Goal: Transaction & Acquisition: Purchase product/service

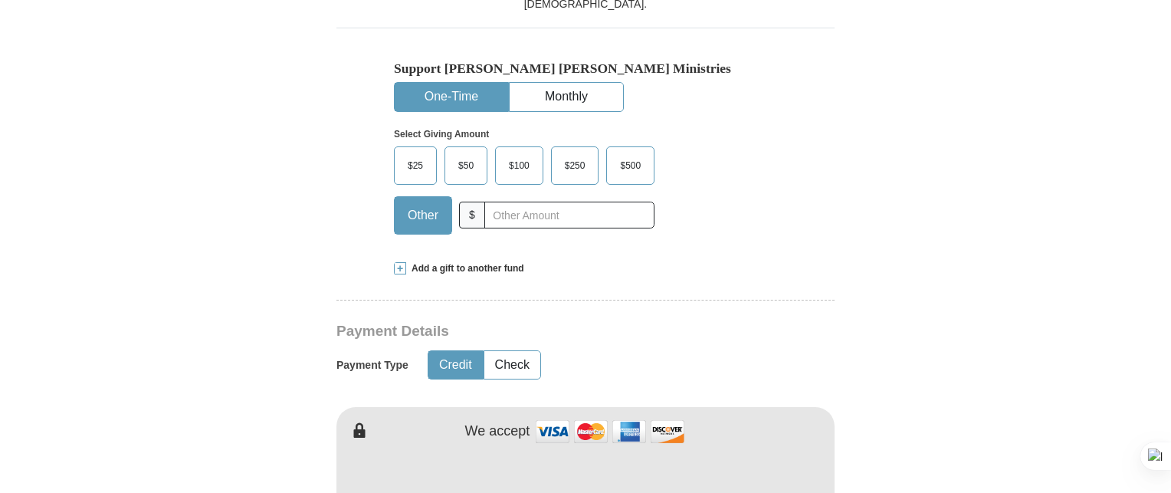
click at [539, 220] on input "text" at bounding box center [569, 215] width 170 height 27
type input "8"
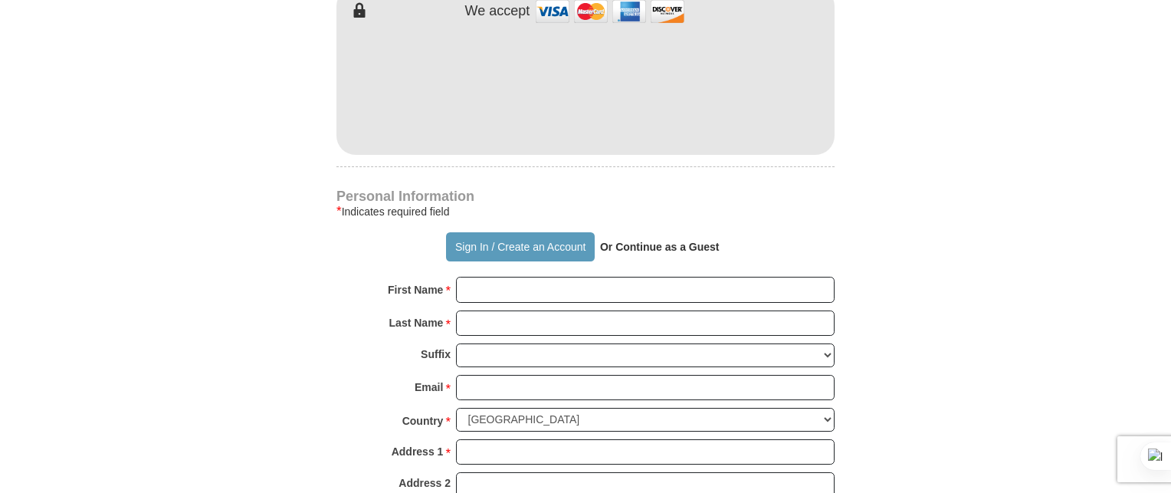
scroll to position [940, 0]
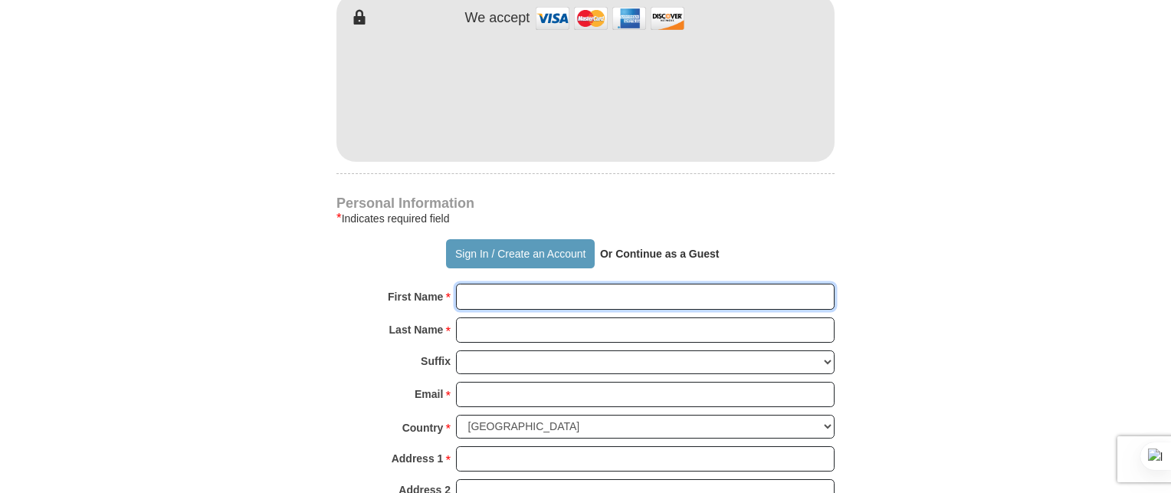
click at [520, 296] on input "First Name *" at bounding box center [645, 297] width 379 height 26
type input "[PERSON_NAME]"
click at [515, 327] on input "Last Name *" at bounding box center [645, 330] width 379 height 26
type input "Meshack"
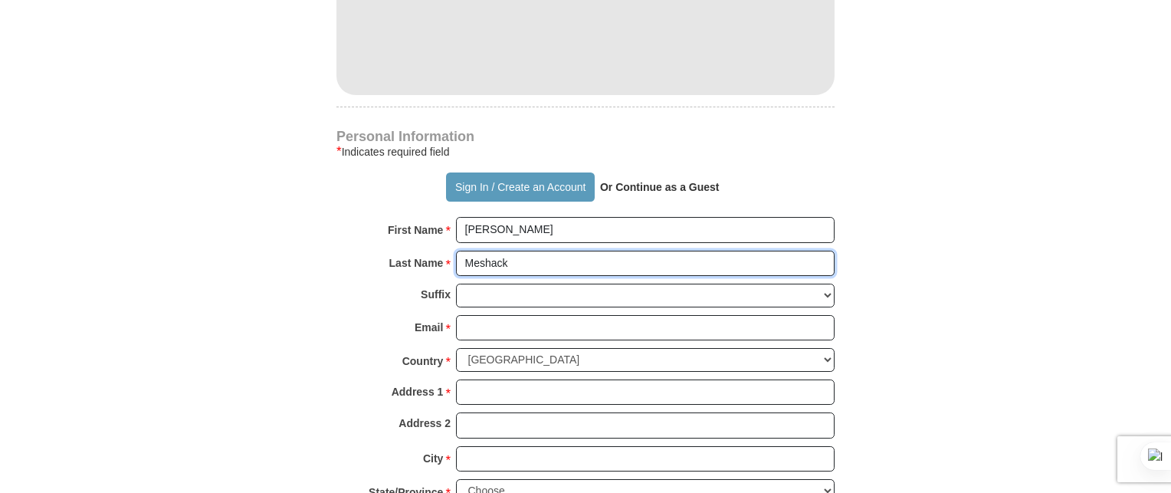
scroll to position [1011, 0]
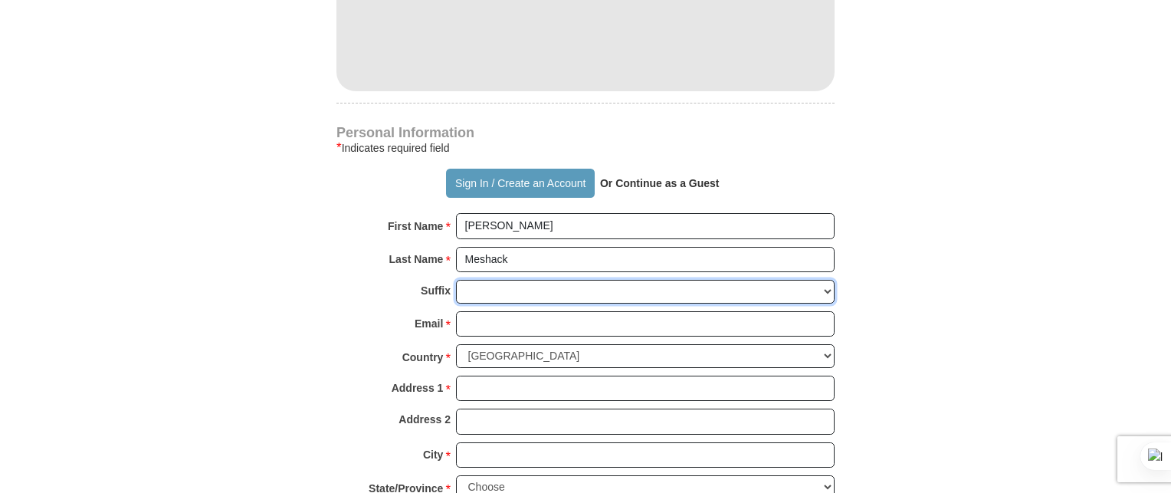
click at [589, 291] on select "Jr Sr I II III IV V VI" at bounding box center [645, 292] width 379 height 24
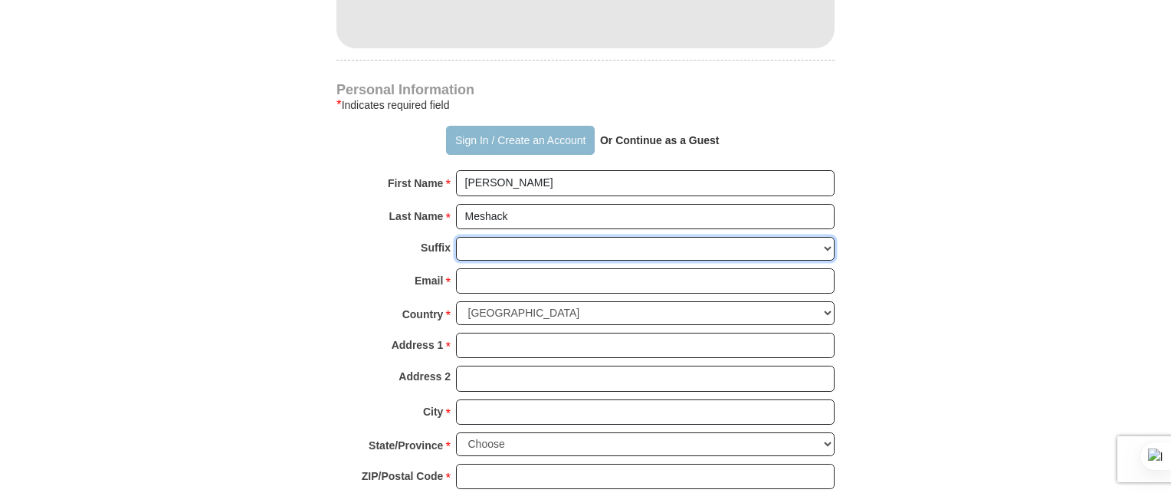
scroll to position [1057, 0]
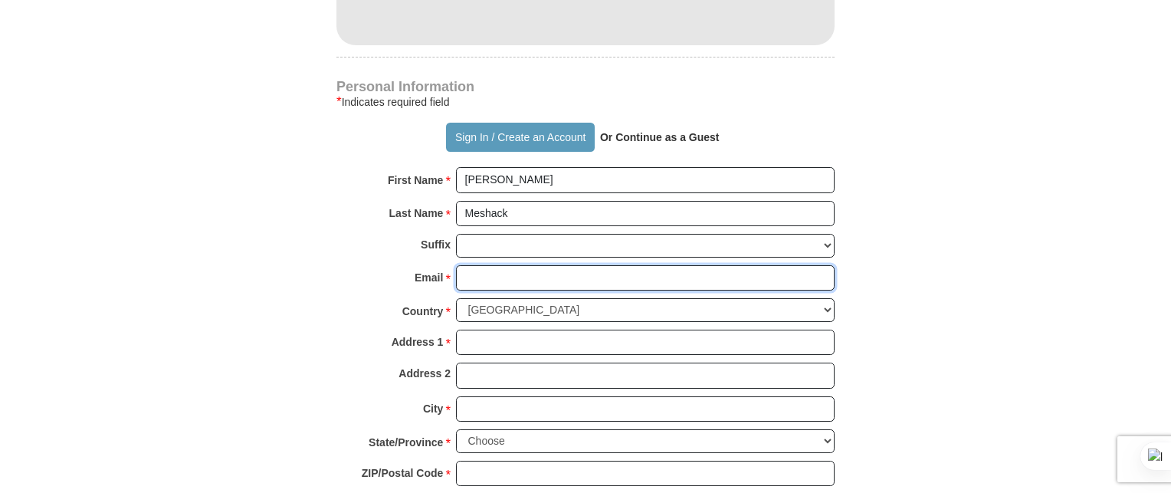
click at [524, 277] on input "Email *" at bounding box center [645, 278] width 379 height 26
type input "[EMAIL_ADDRESS][DOMAIN_NAME]"
select select "KE"
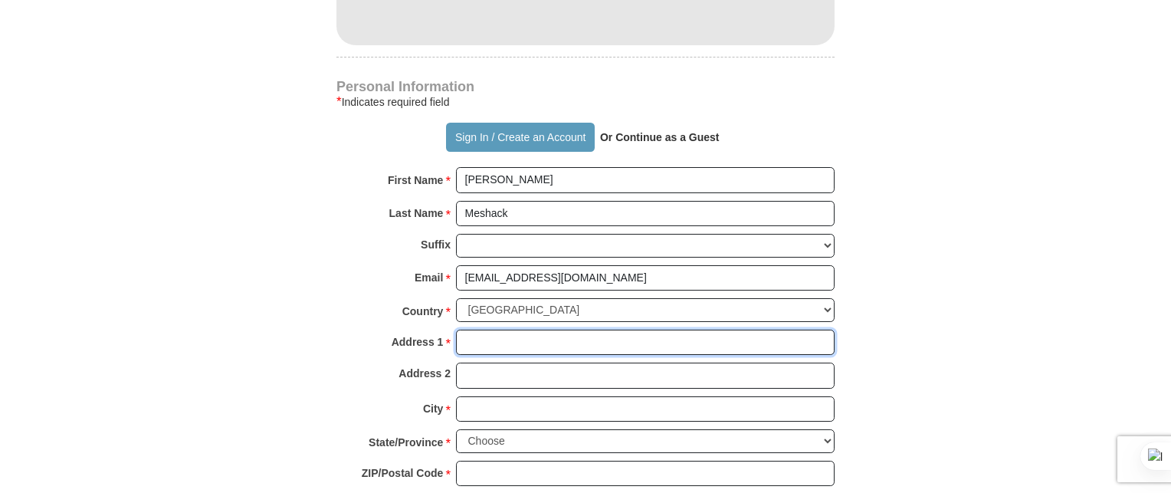
type input "Westlands"
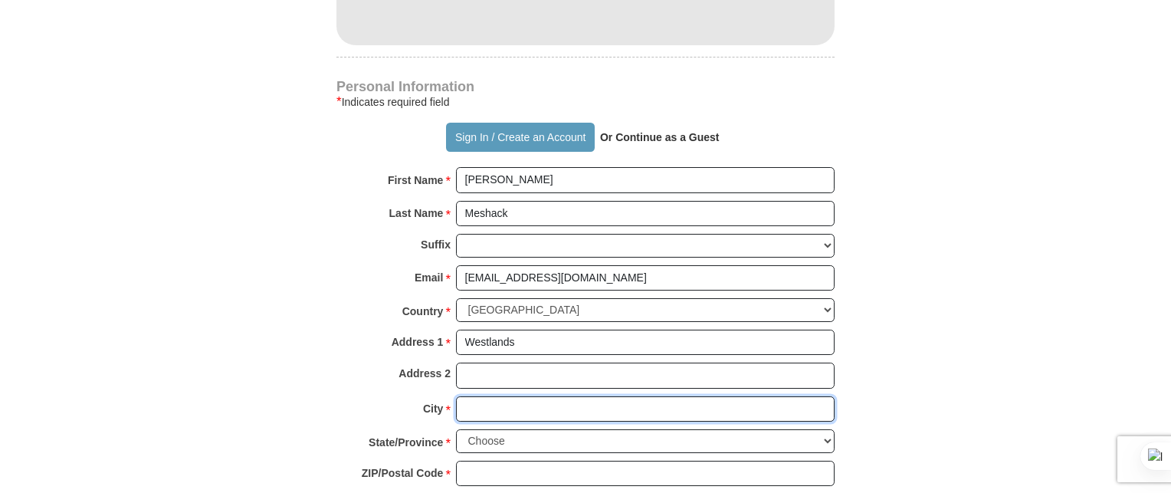
type input "[GEOGRAPHIC_DATA]"
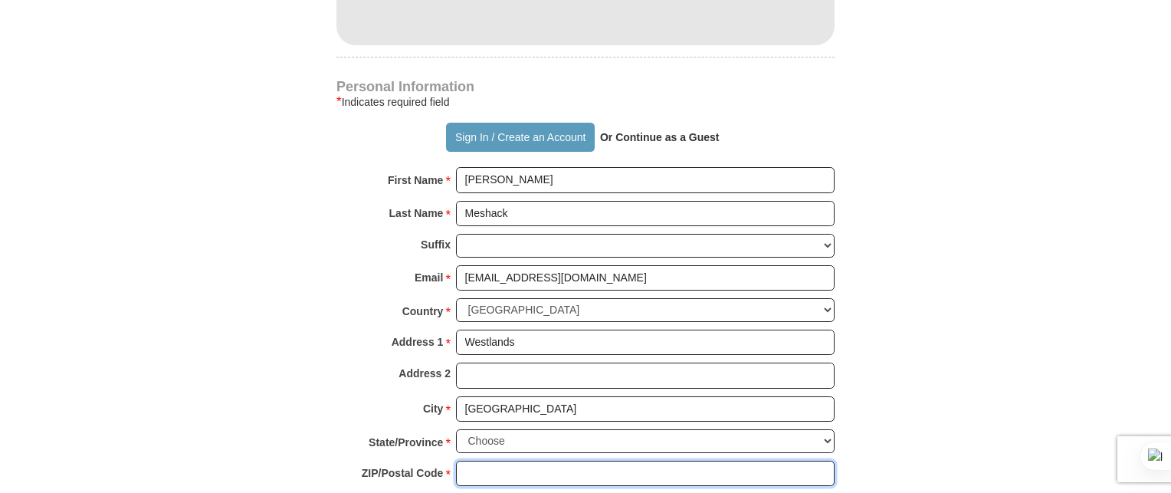
type input "11"
type input "0714883094"
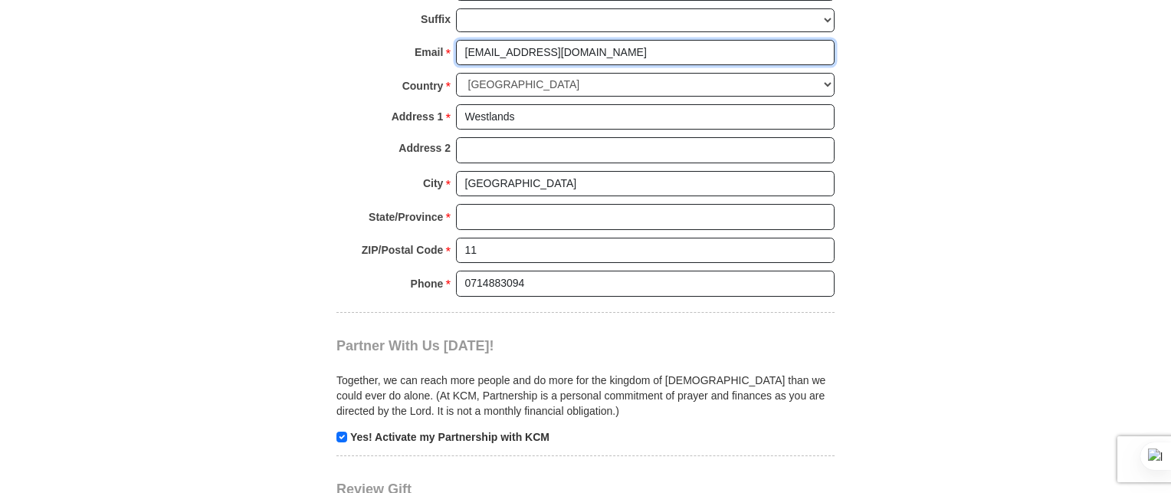
scroll to position [1287, 0]
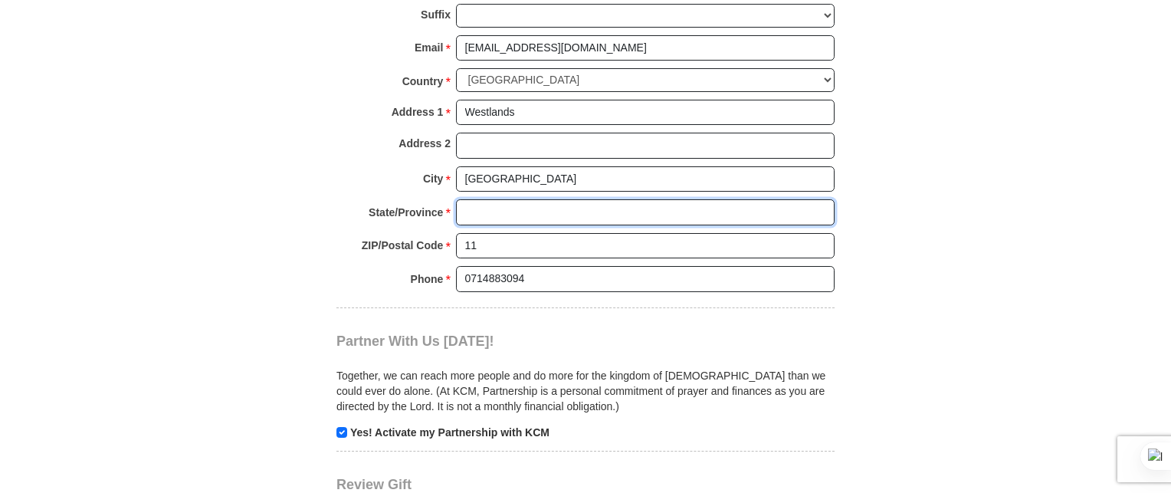
click at [503, 213] on input "State/Province *" at bounding box center [645, 212] width 379 height 26
type input "[GEOGRAPHIC_DATA]"
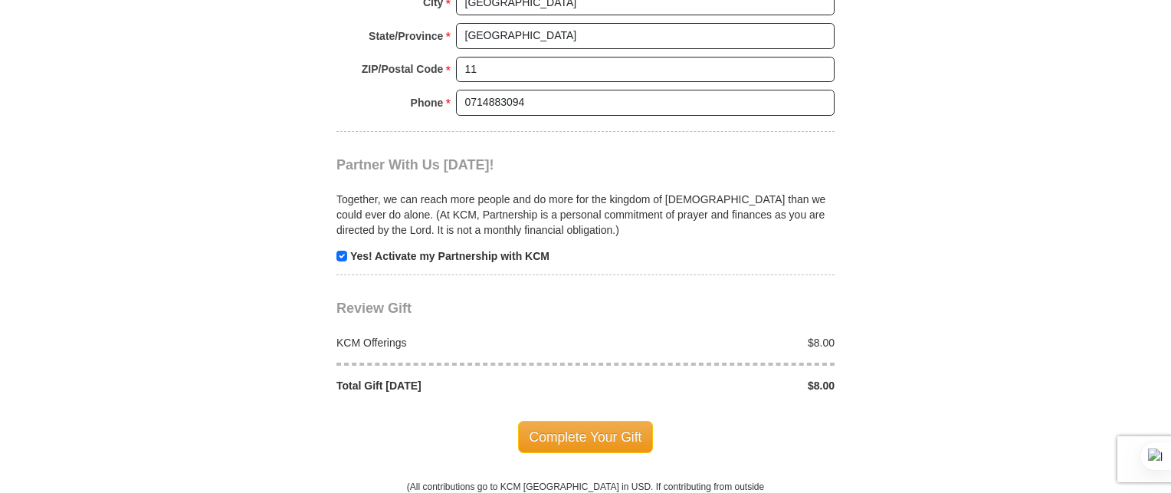
scroll to position [1517, 0]
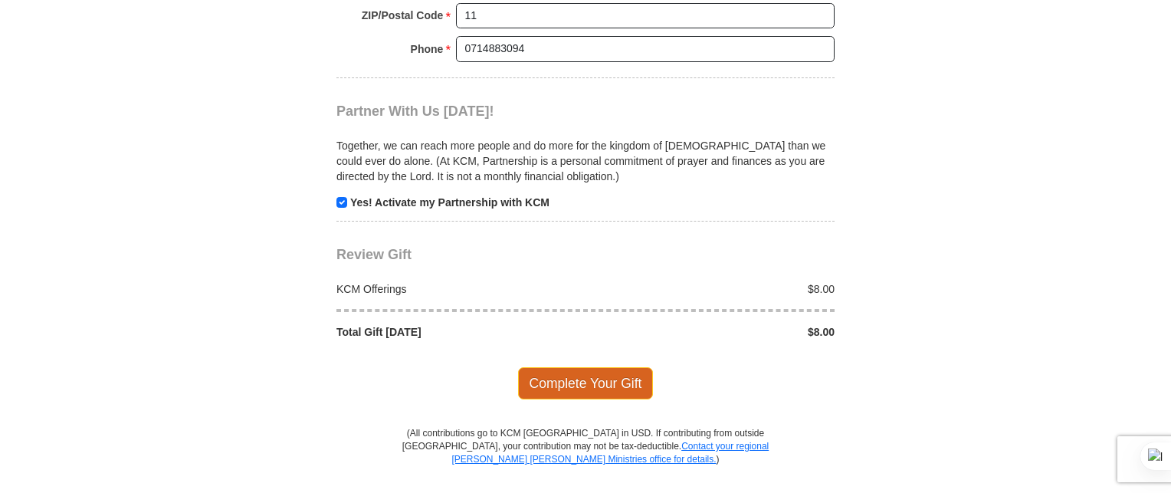
click at [614, 368] on span "Complete Your Gift" at bounding box center [586, 383] width 136 height 32
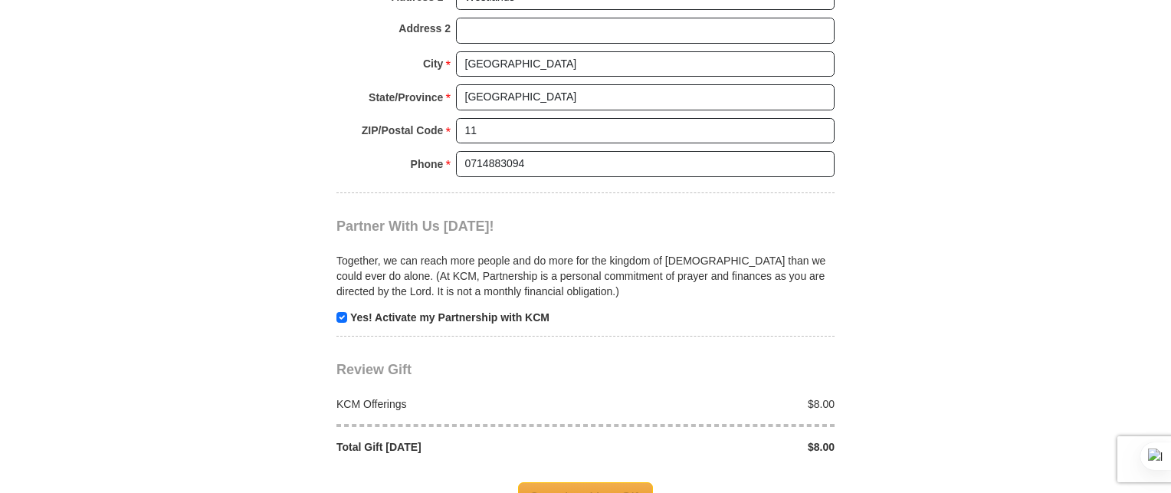
scroll to position [1753, 0]
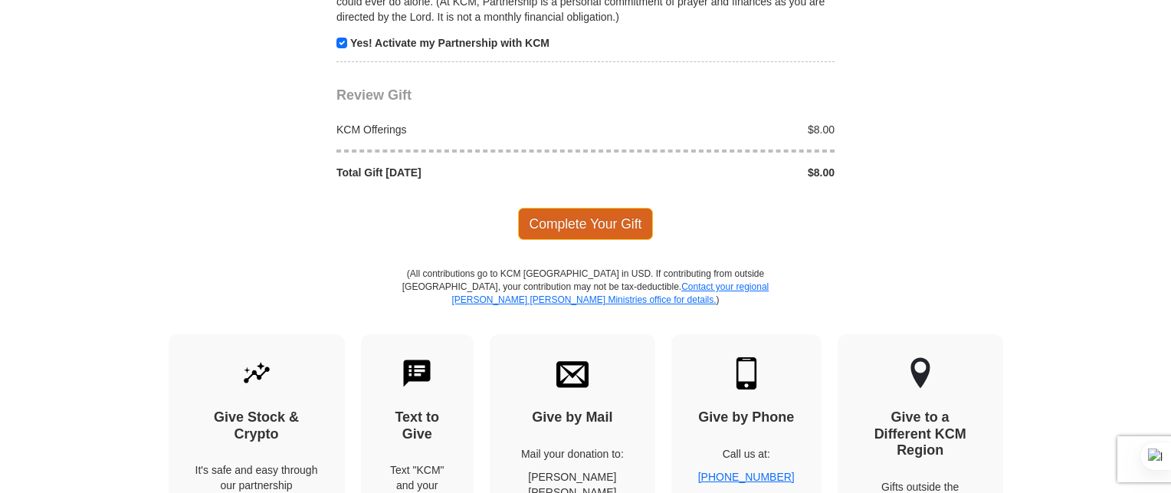
click at [615, 212] on span "Complete Your Gift" at bounding box center [586, 224] width 136 height 32
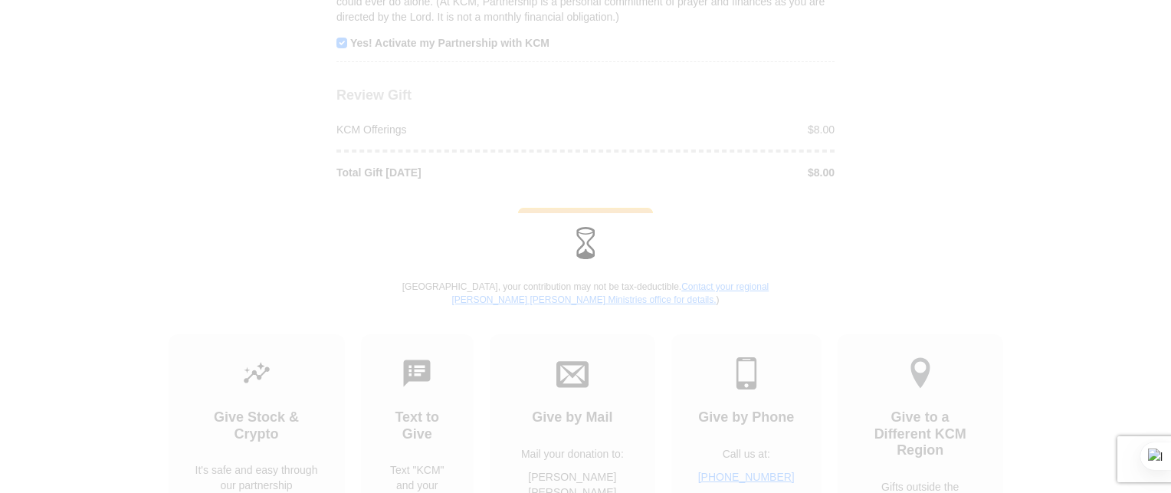
scroll to position [1676, 0]
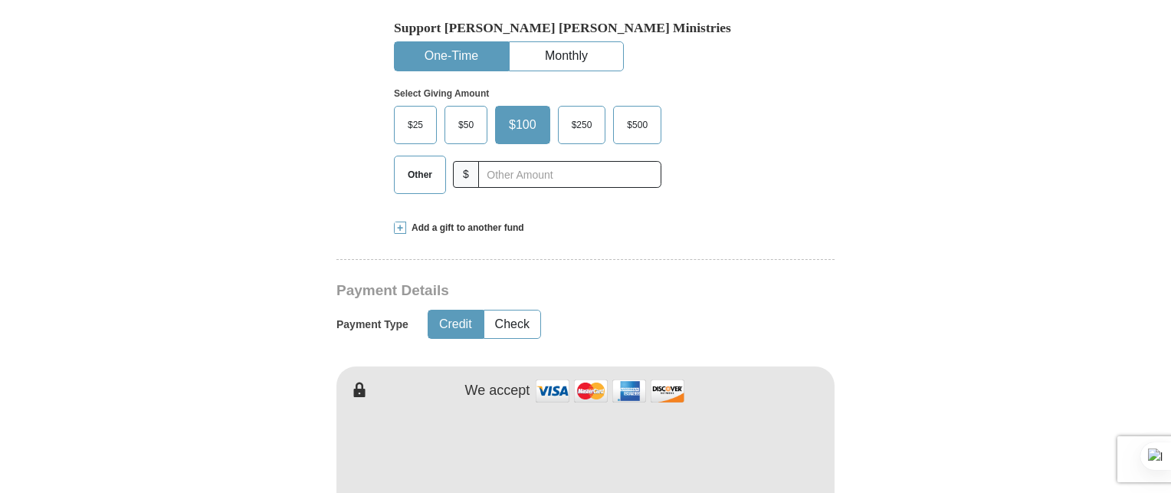
scroll to position [690, 0]
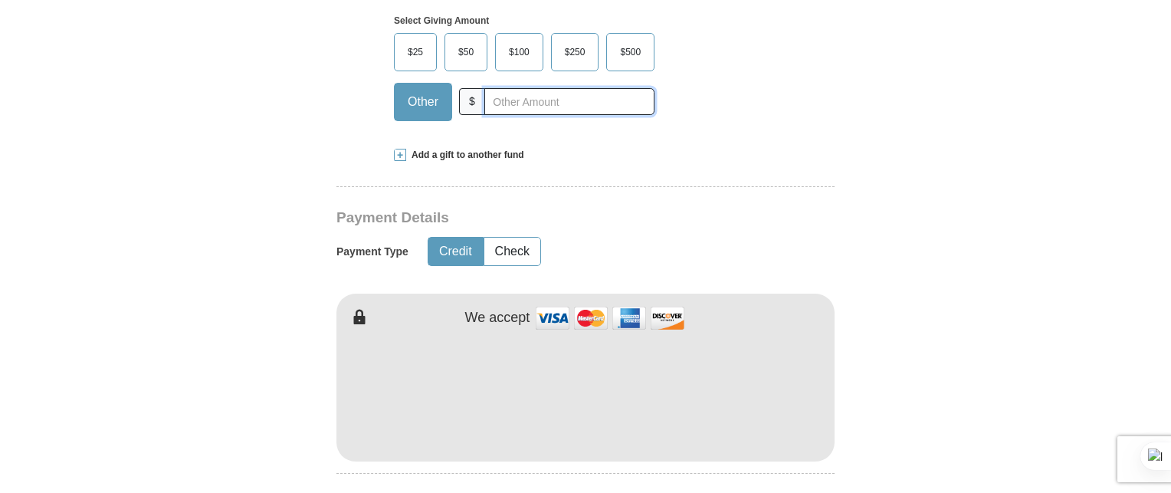
click at [533, 102] on input "text" at bounding box center [569, 101] width 170 height 27
type input "8"
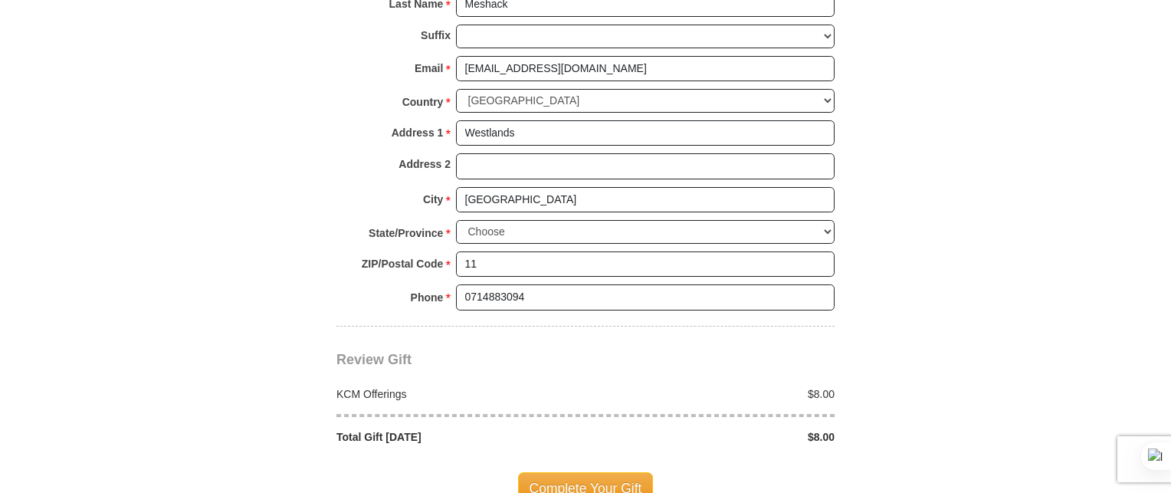
scroll to position [1315, 0]
click at [549, 230] on select "Choose [US_STATE] [US_STATE] [US_STATE] [US_STATE] [US_STATE] Armed Forces Amer…" at bounding box center [645, 232] width 379 height 24
select select "NV"
click at [602, 229] on select "Choose [US_STATE] [US_STATE] [US_STATE] [US_STATE] [US_STATE] Armed Forces Amer…" at bounding box center [645, 232] width 379 height 24
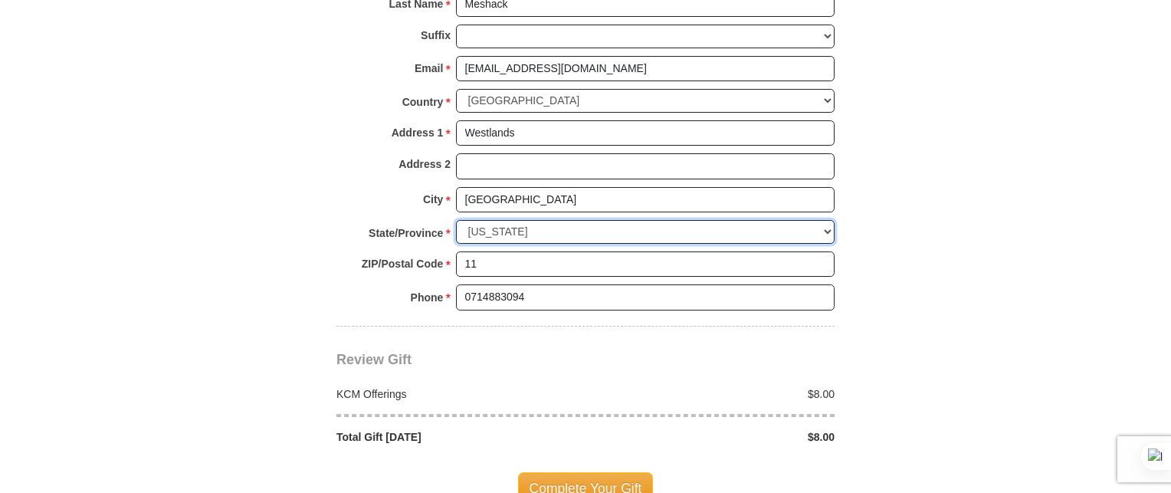
select select
click at [456, 220] on select "Choose [US_STATE] [US_STATE] [US_STATE] [US_STATE] [US_STATE] Armed Forces Amer…" at bounding box center [645, 232] width 379 height 24
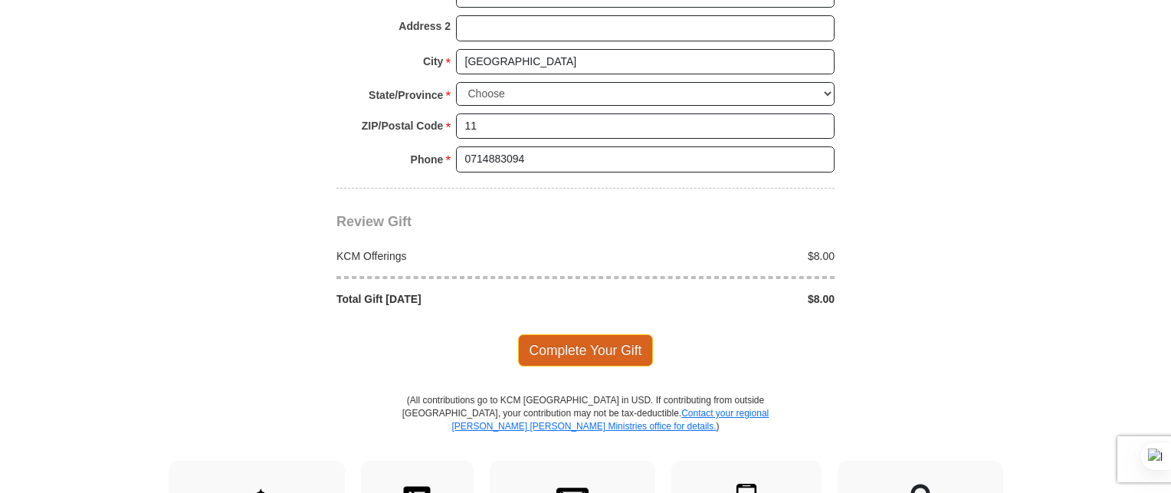
scroll to position [1392, 0]
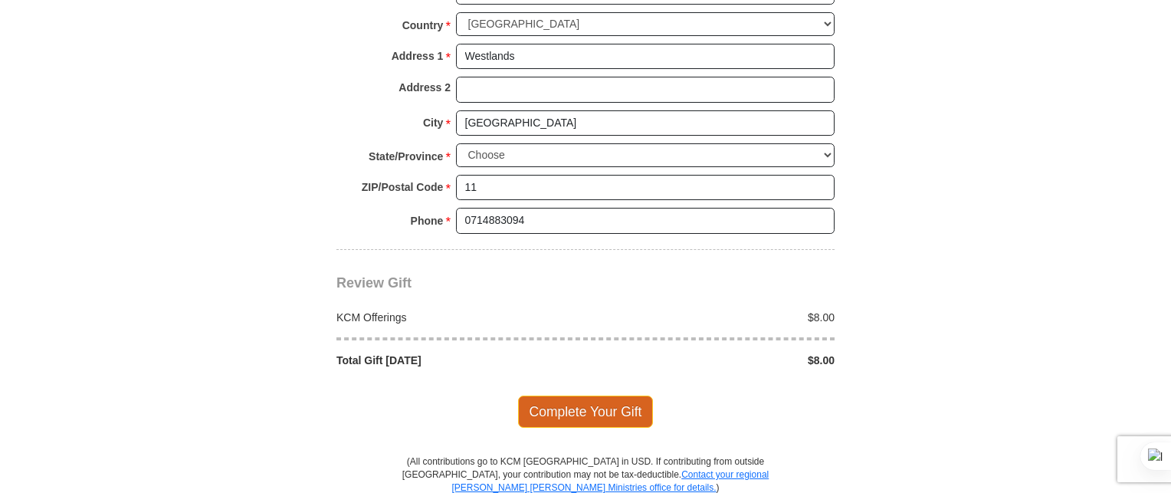
click at [598, 402] on span "Complete Your Gift" at bounding box center [586, 411] width 136 height 32
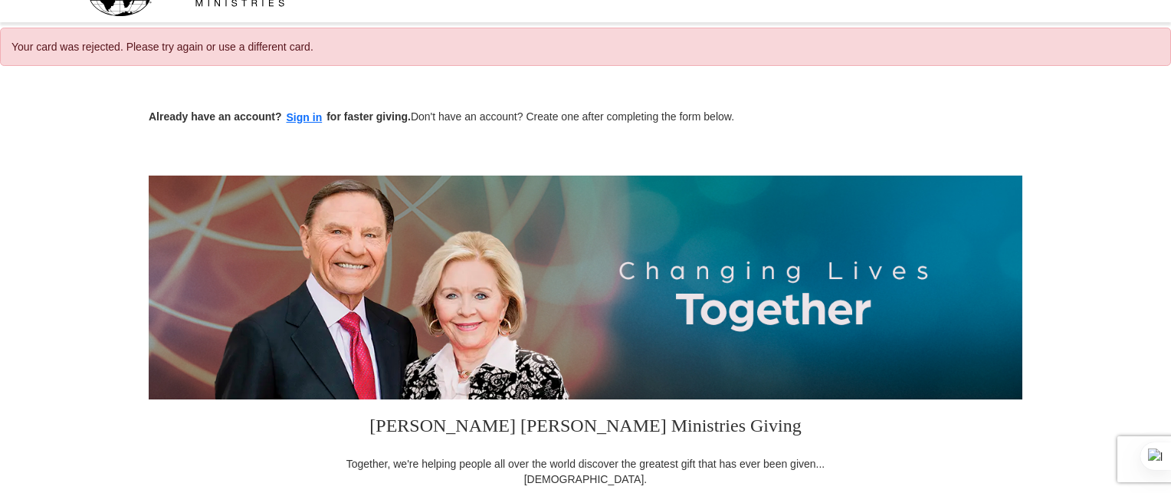
scroll to position [90, 0]
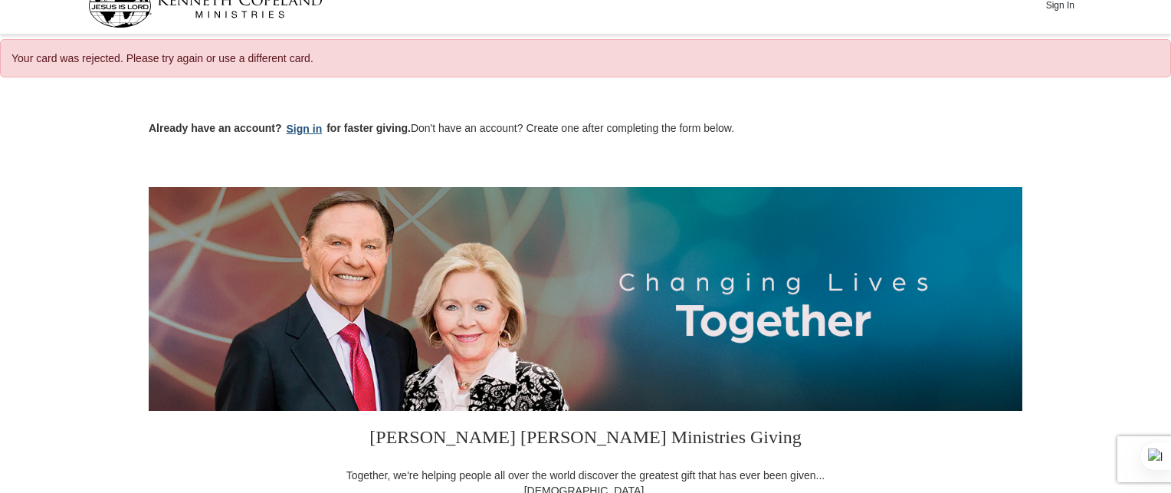
click at [303, 133] on button "Sign in" at bounding box center [304, 129] width 45 height 18
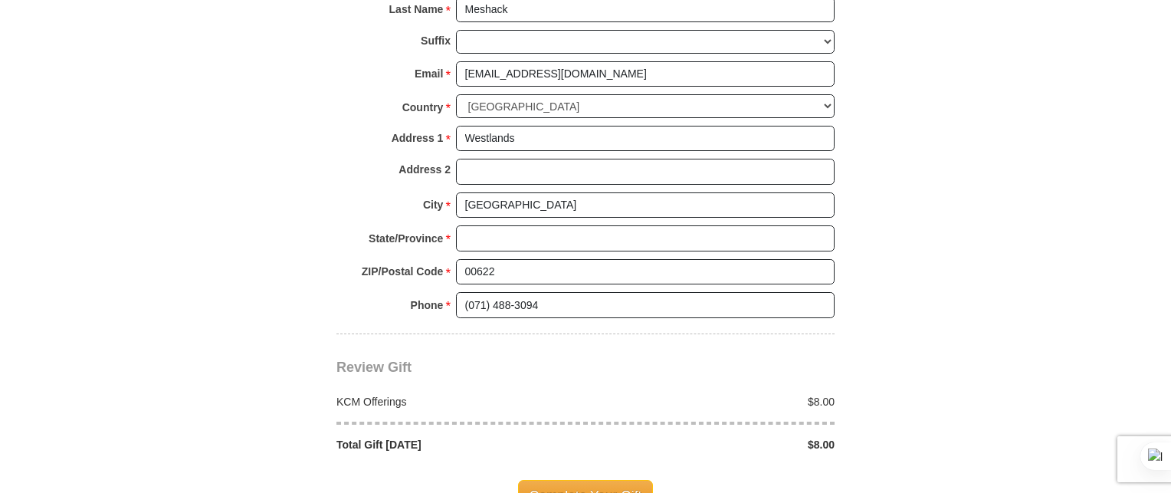
scroll to position [1226, 0]
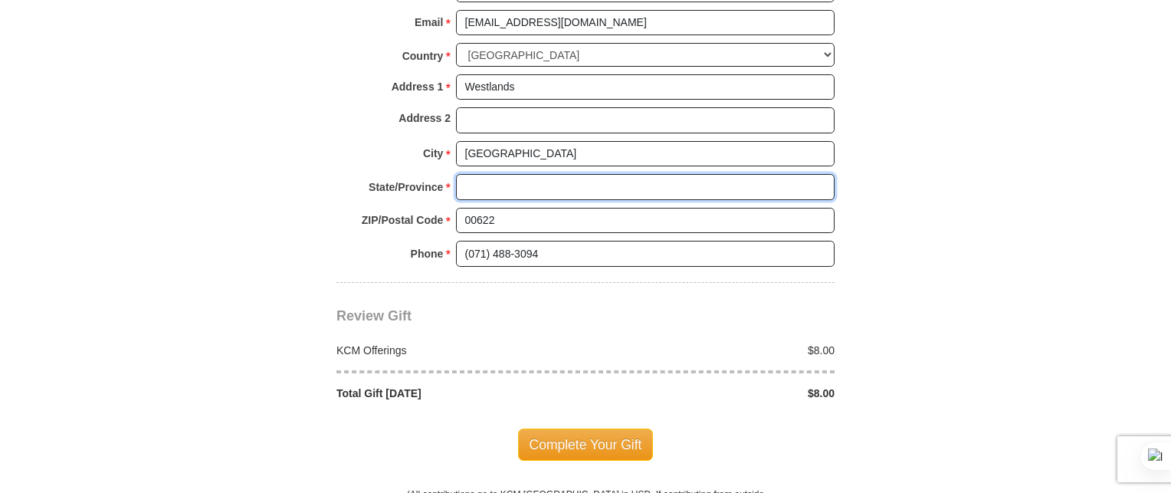
click at [560, 185] on input "State/Province *" at bounding box center [645, 187] width 379 height 26
type input "[GEOGRAPHIC_DATA]"
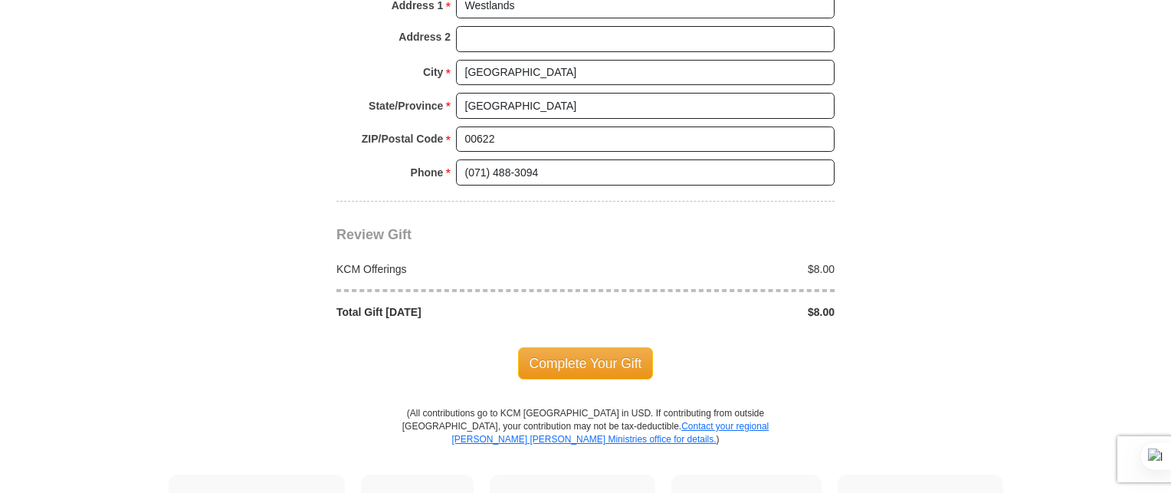
scroll to position [1379, 0]
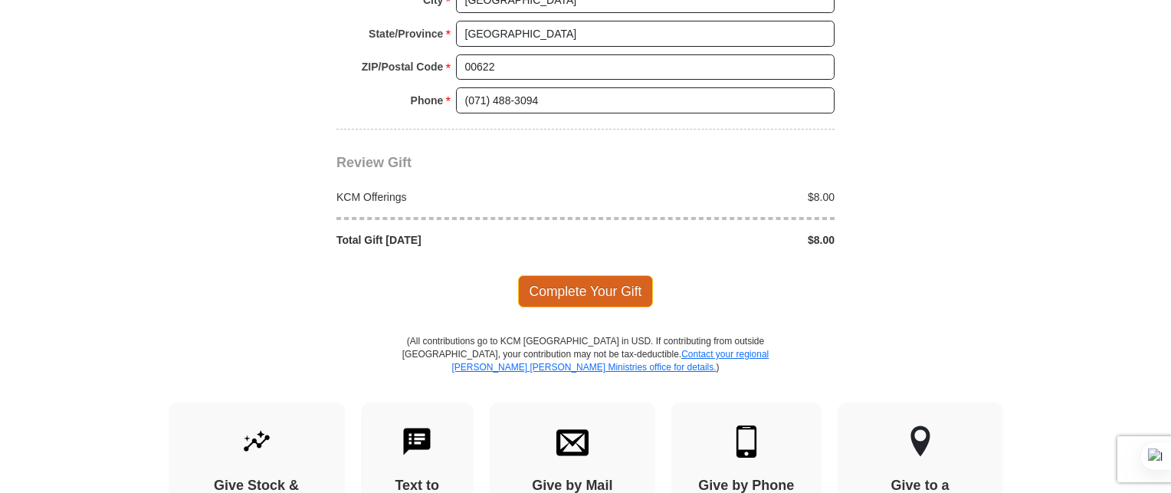
click at [582, 276] on span "Complete Your Gift" at bounding box center [586, 291] width 136 height 32
